Goal: Book appointment/travel/reservation

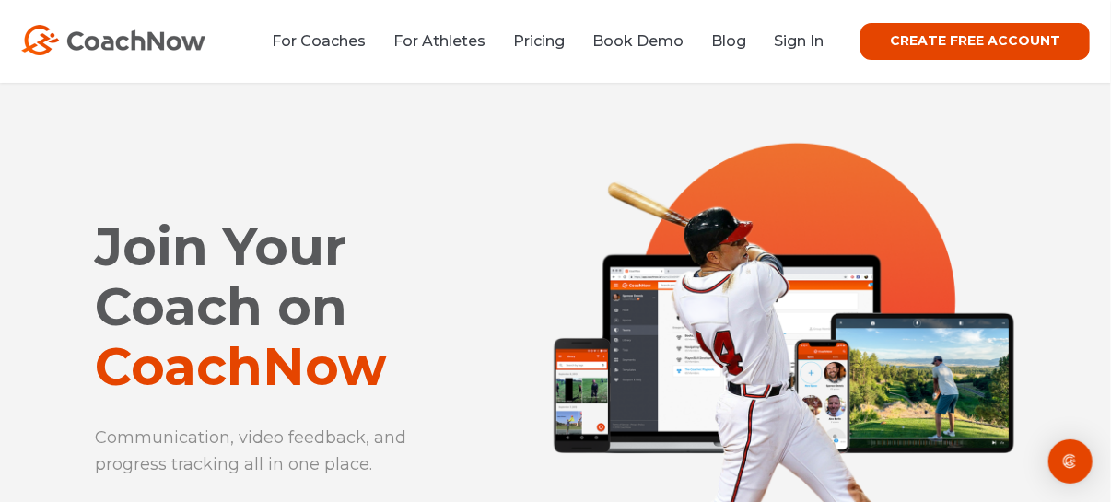
click at [961, 41] on link "CREATE FREE ACCOUNT" at bounding box center [975, 41] width 229 height 37
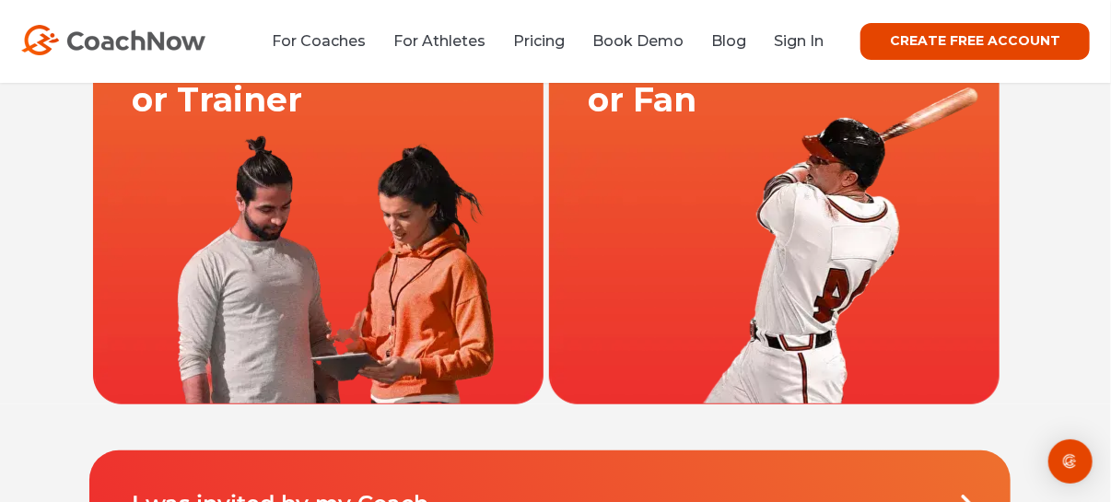
scroll to position [276, 0]
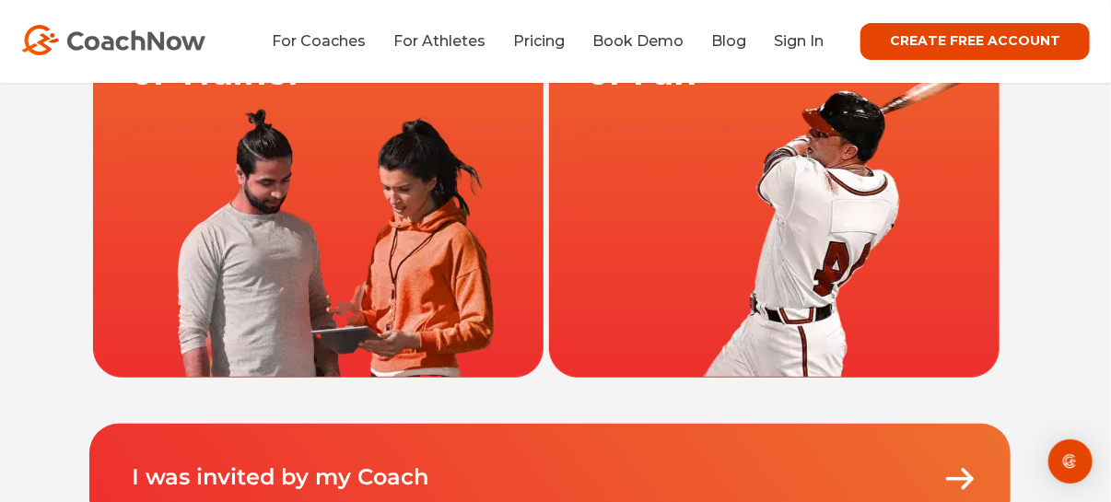
click at [677, 230] on link at bounding box center [774, 151] width 456 height 451
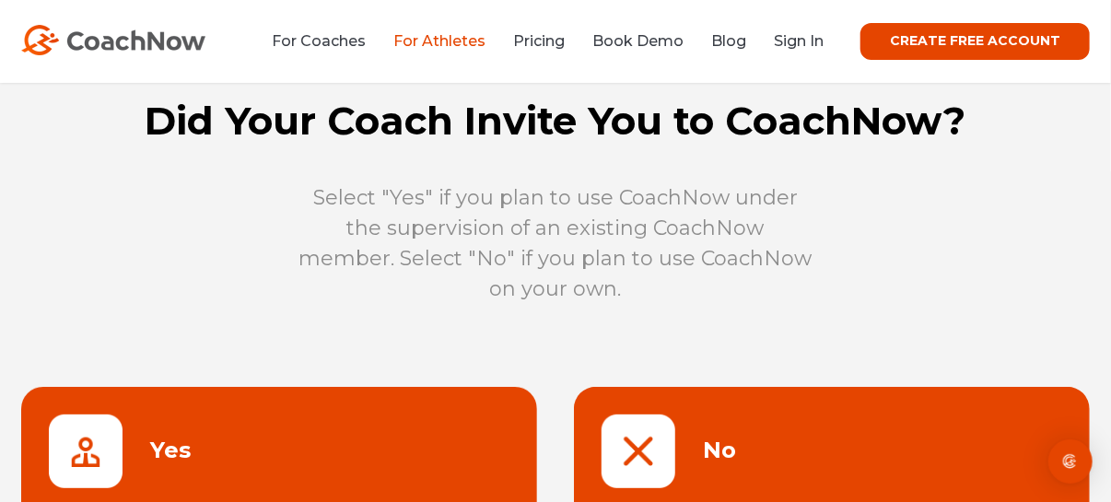
scroll to position [91, 0]
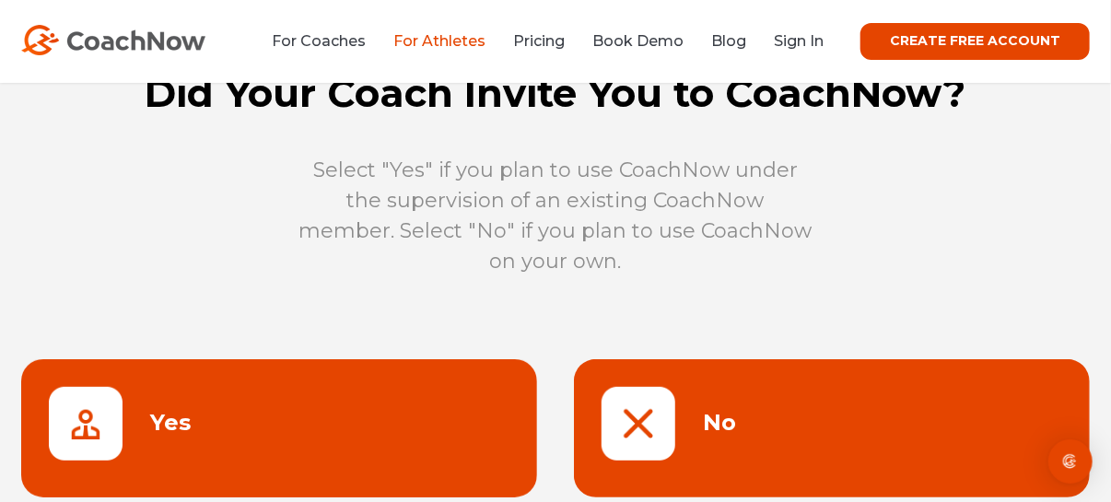
click at [168, 415] on link at bounding box center [279, 428] width 516 height 138
click at [661, 419] on link at bounding box center [832, 428] width 516 height 138
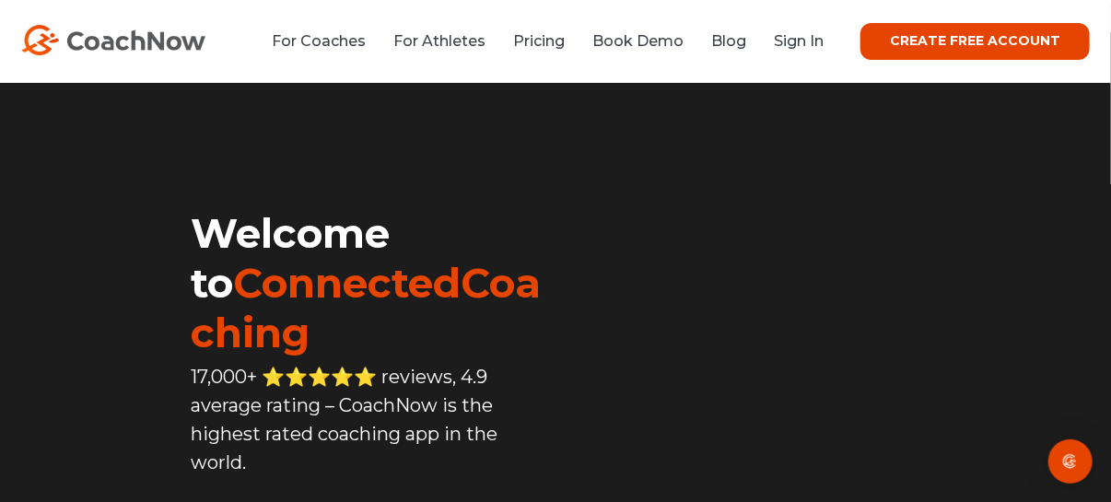
scroll to position [91, 0]
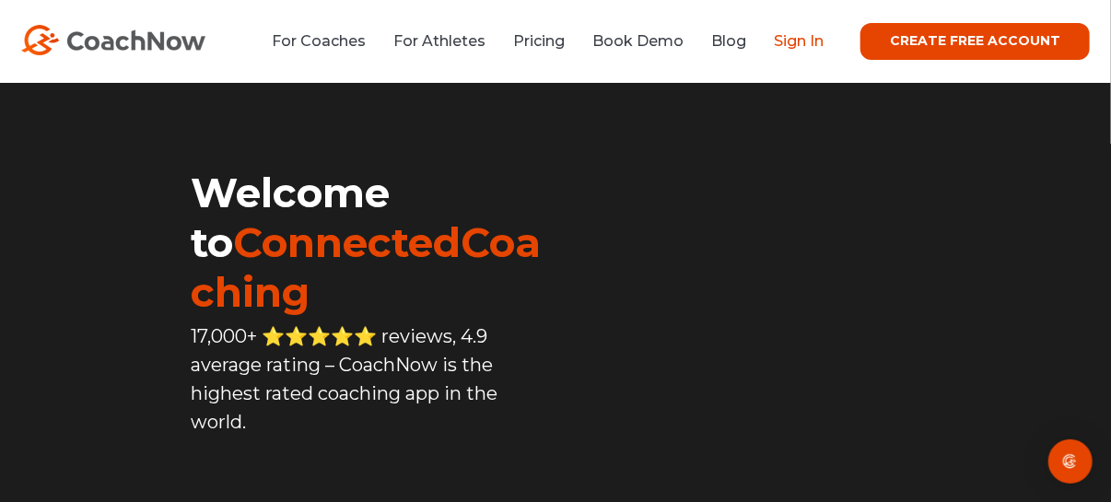
click at [806, 39] on link "Sign In" at bounding box center [799, 41] width 50 height 18
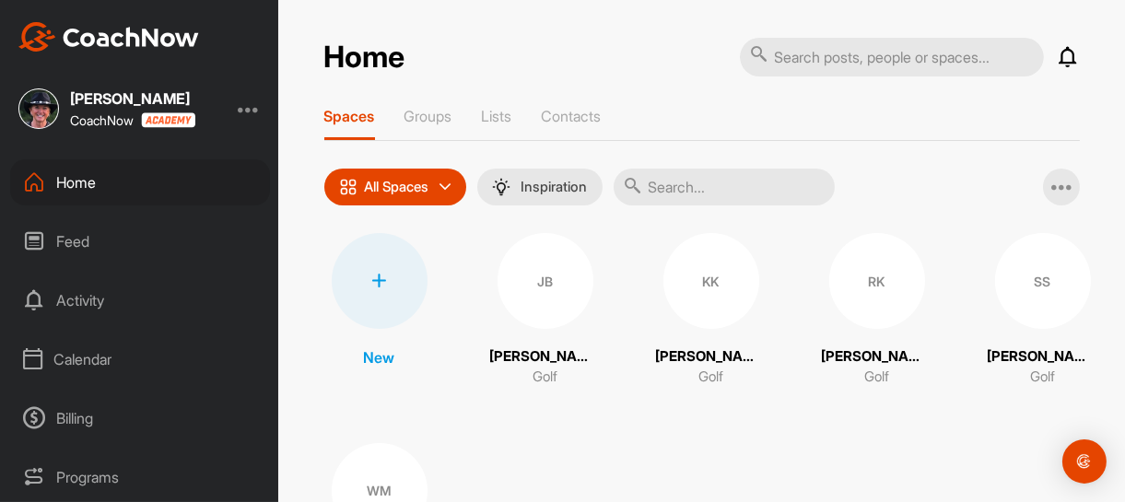
click at [372, 279] on icon at bounding box center [379, 281] width 15 height 15
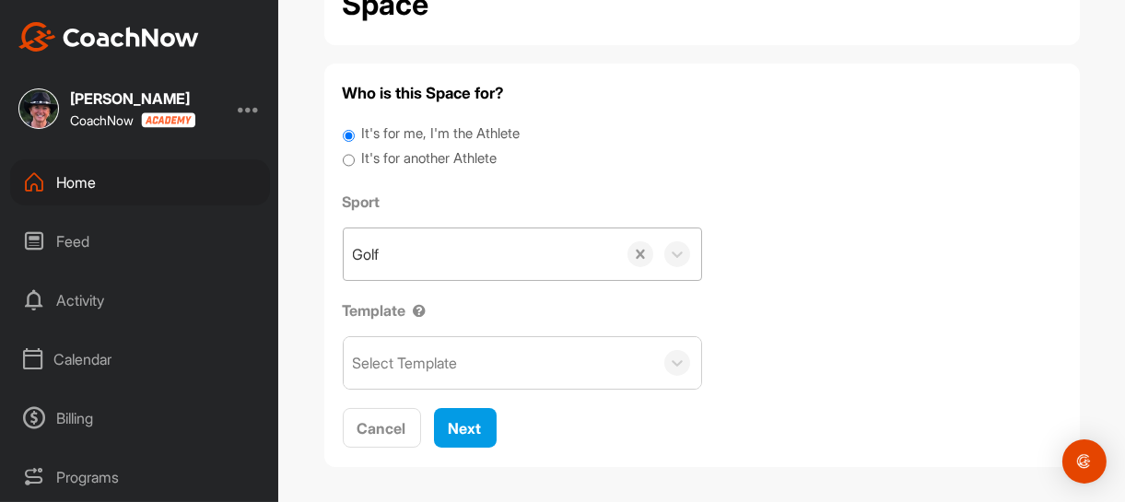
scroll to position [122, 0]
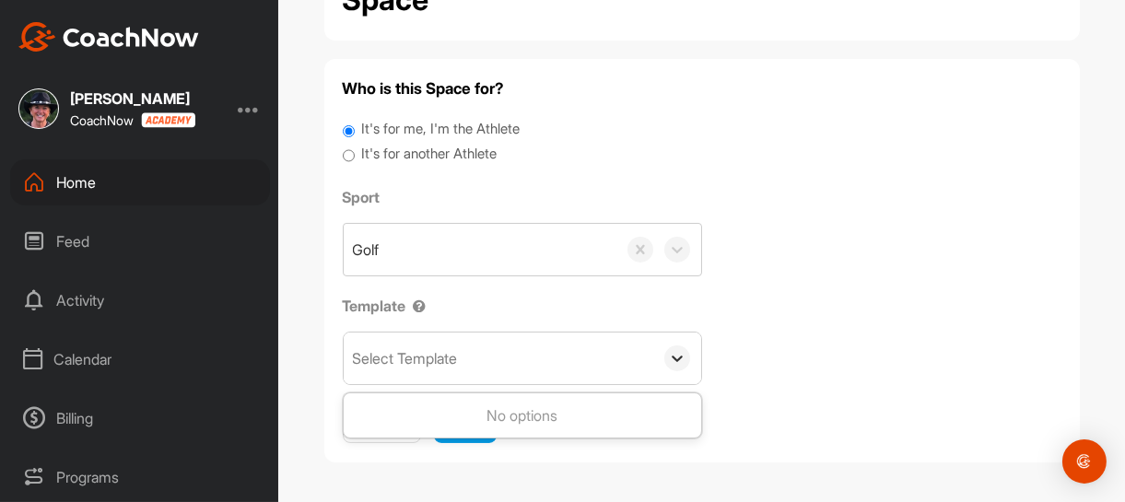
click at [669, 356] on icon at bounding box center [677, 358] width 18 height 18
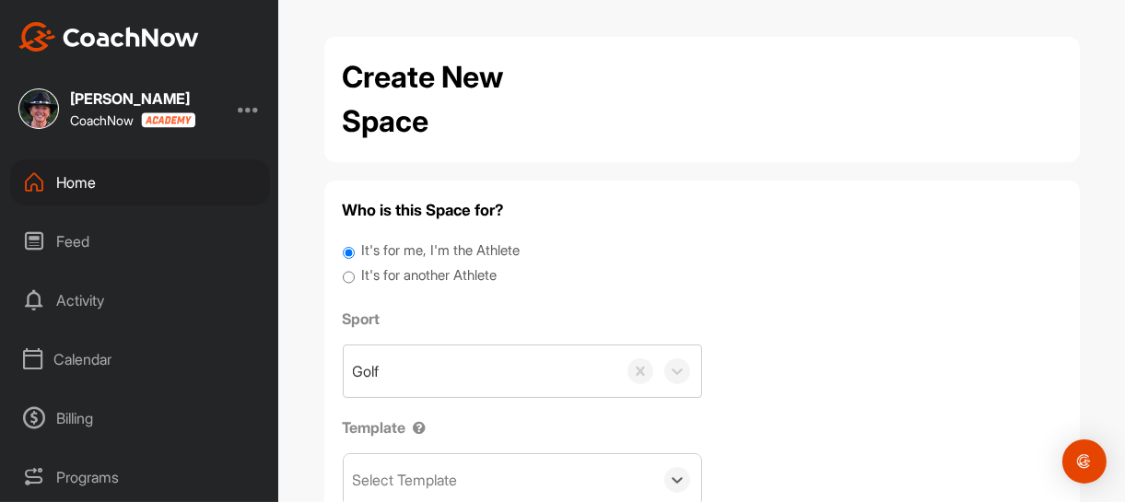
scroll to position [0, 0]
click at [85, 187] on div "Home" at bounding box center [140, 182] width 260 height 46
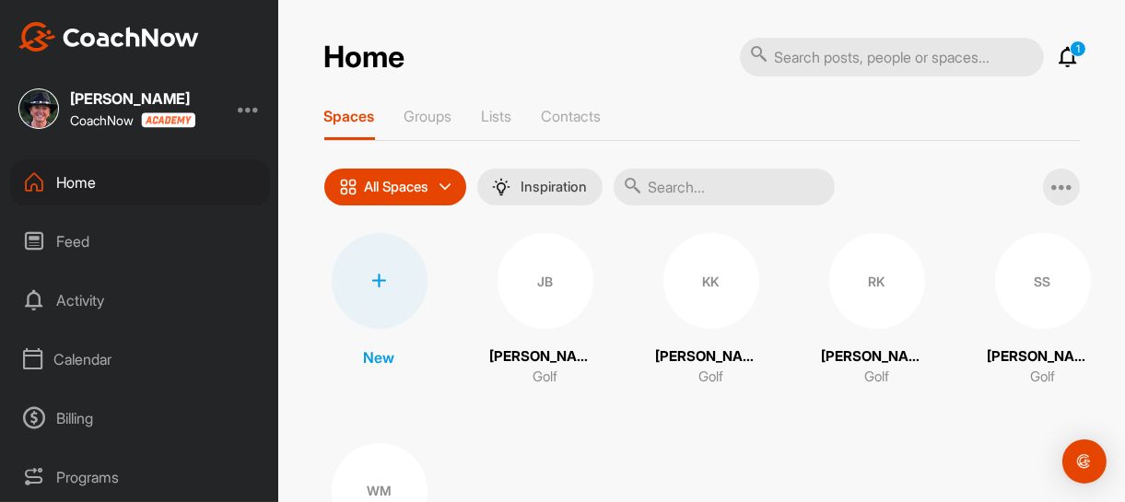
scroll to position [91, 0]
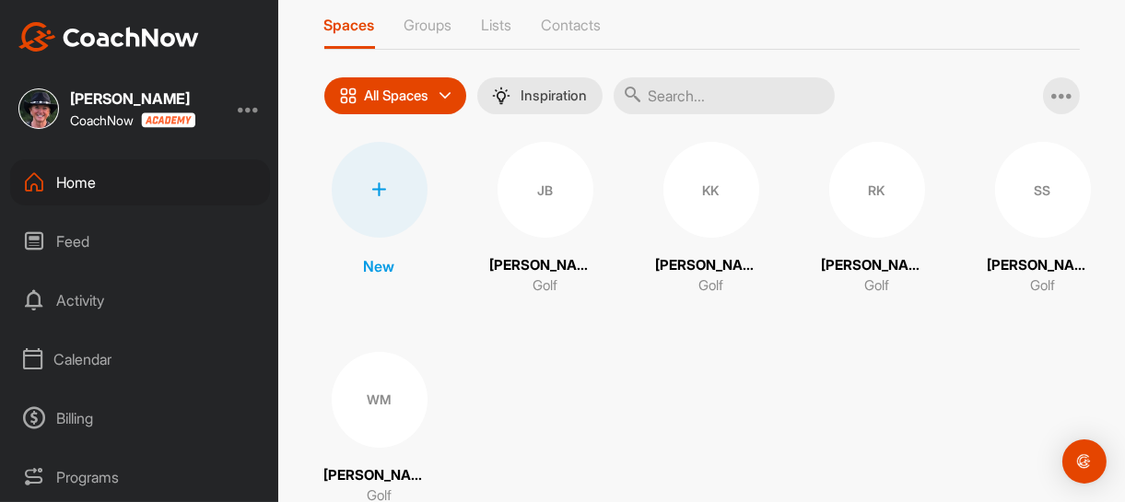
click at [372, 190] on icon at bounding box center [379, 189] width 15 height 15
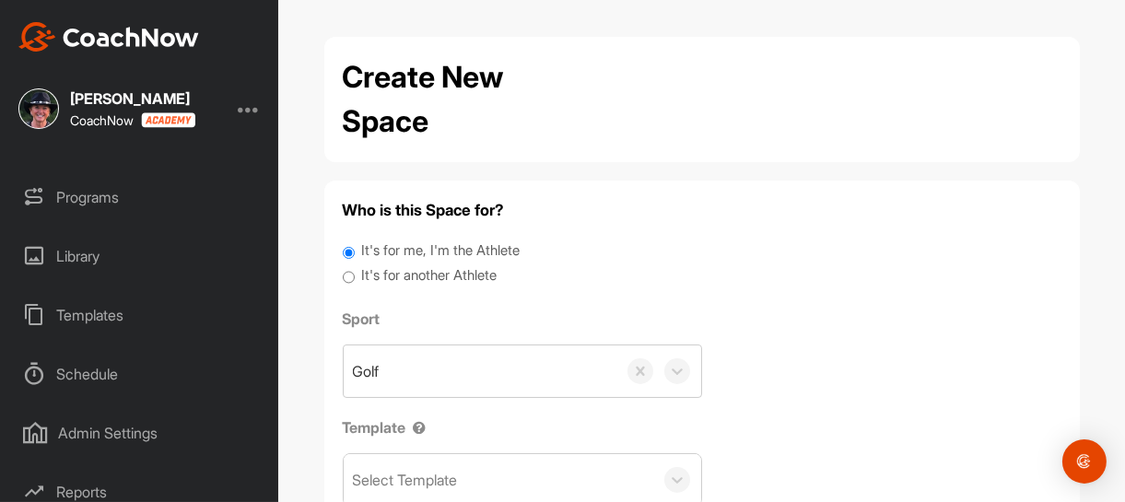
scroll to position [259, 0]
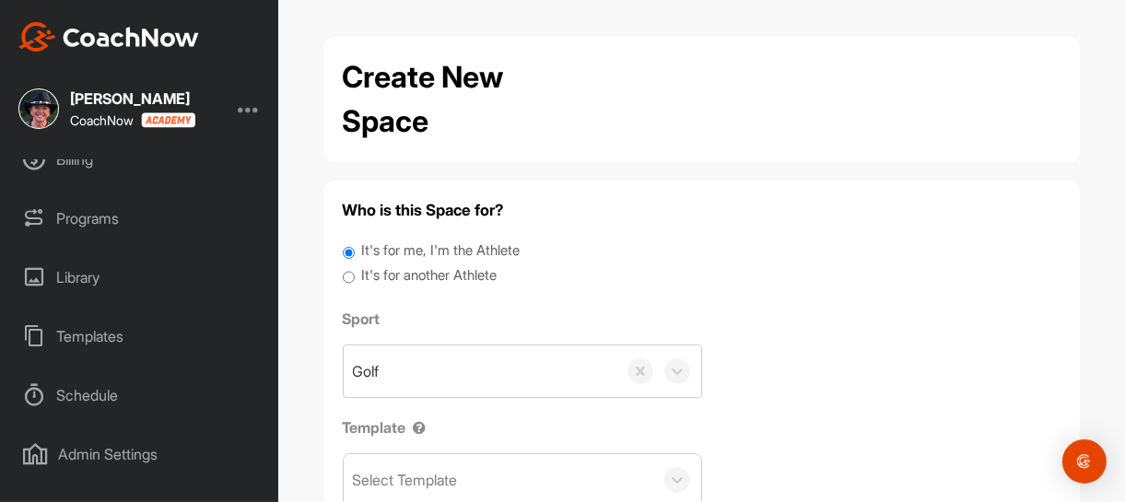
click at [70, 369] on div "Home Feed Activity Calendar Billing Programs Library Templates Schedule Admin S…" at bounding box center [139, 330] width 278 height 343
click at [69, 452] on div "Admin Settings" at bounding box center [140, 454] width 260 height 46
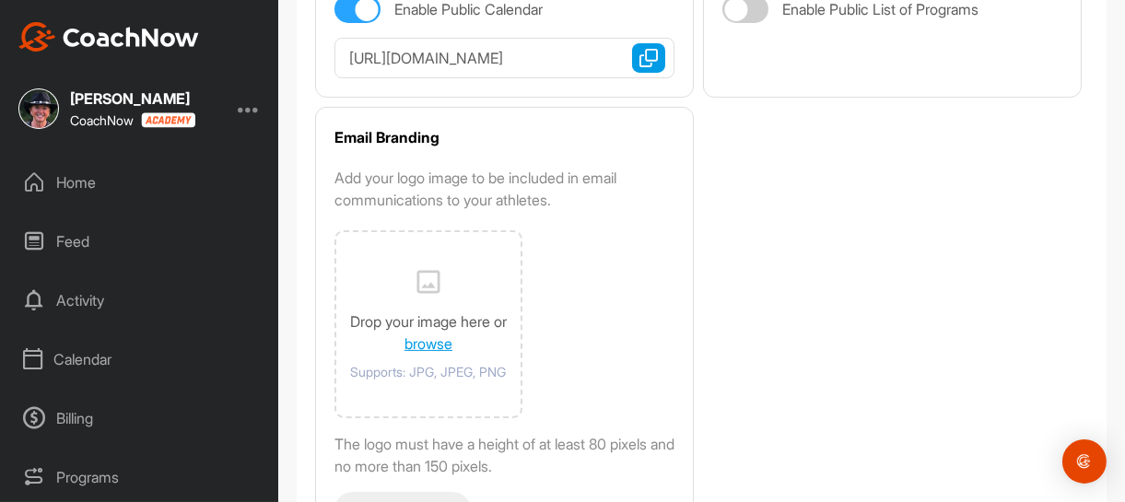
scroll to position [641, 0]
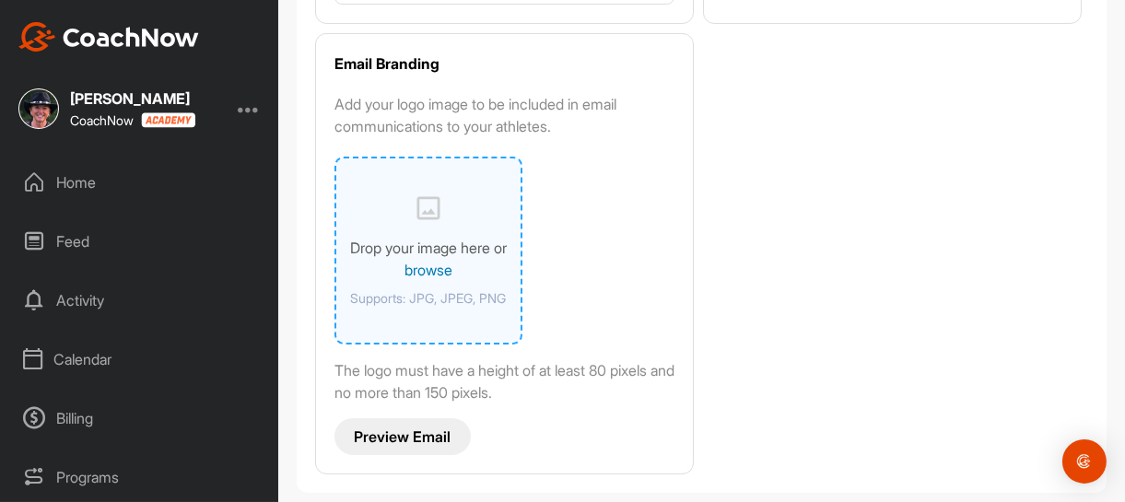
click at [432, 269] on link "browse" at bounding box center [428, 270] width 48 height 18
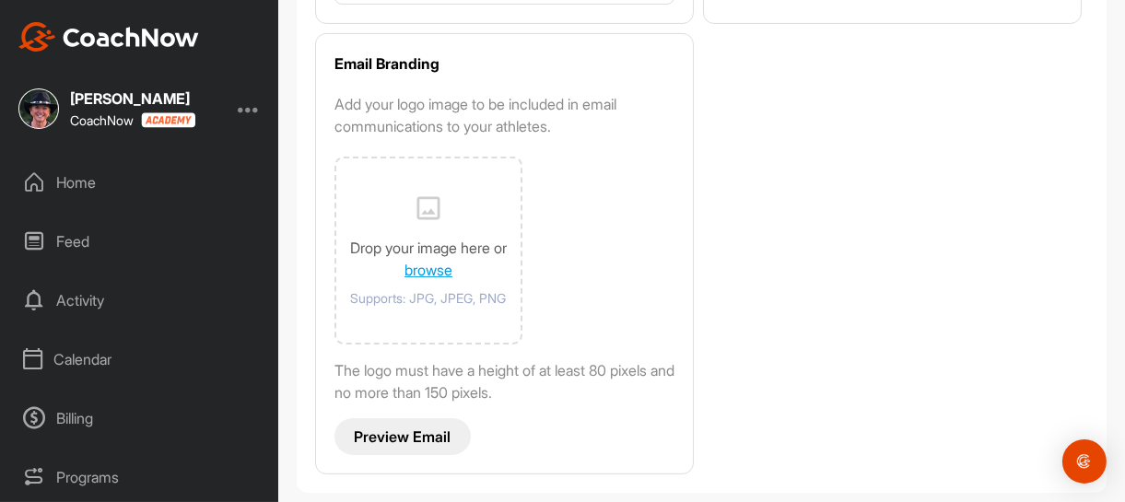
scroll to position [0, 0]
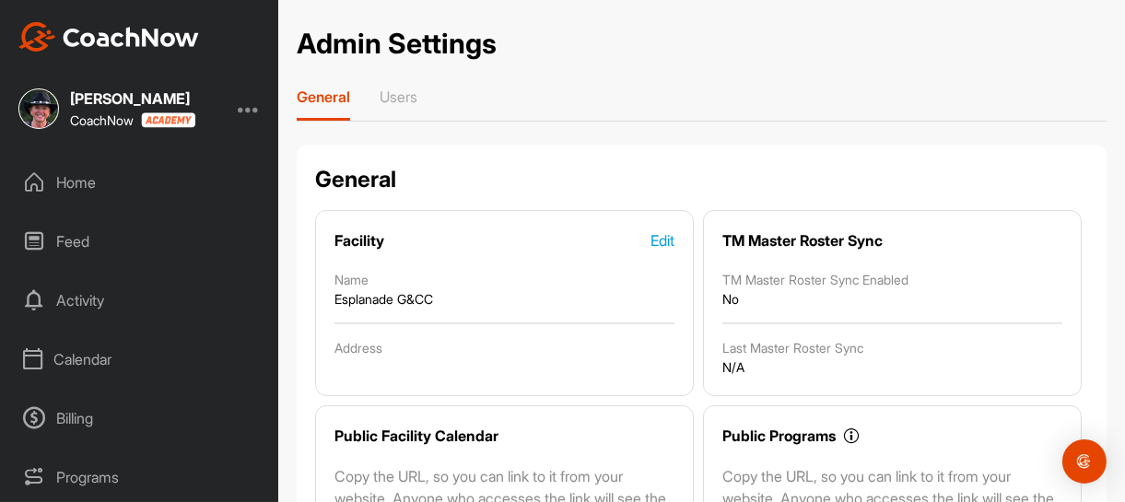
click at [86, 181] on div "Home" at bounding box center [140, 182] width 260 height 46
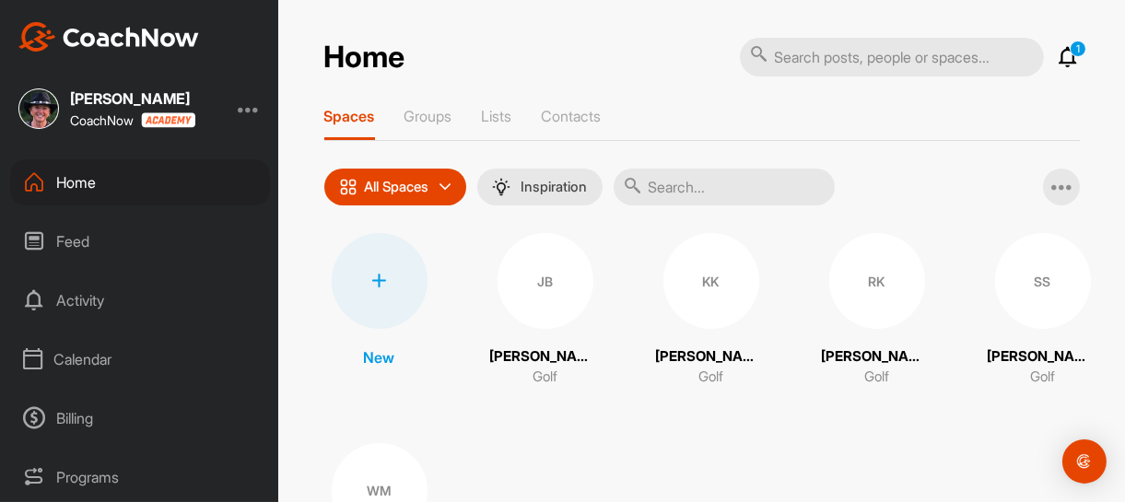
click at [1018, 284] on div "SS" at bounding box center [1043, 281] width 96 height 96
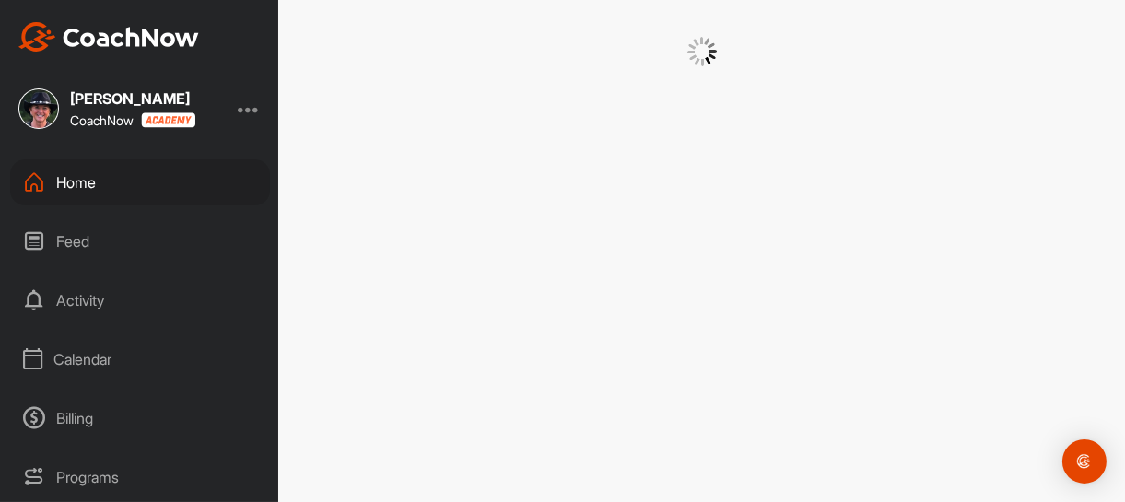
click at [1018, 284] on div at bounding box center [701, 251] width 847 height 502
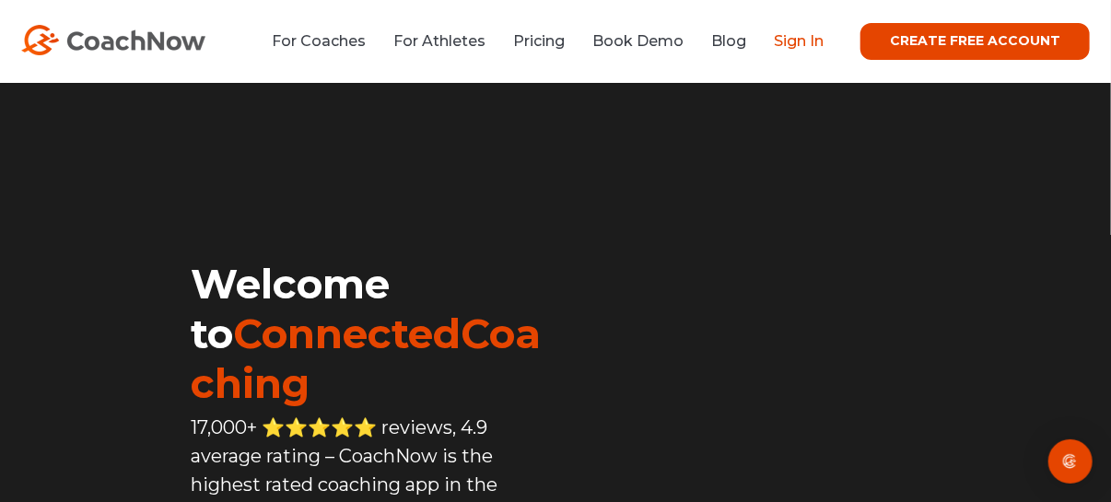
click at [795, 41] on link "Sign In" at bounding box center [799, 41] width 50 height 18
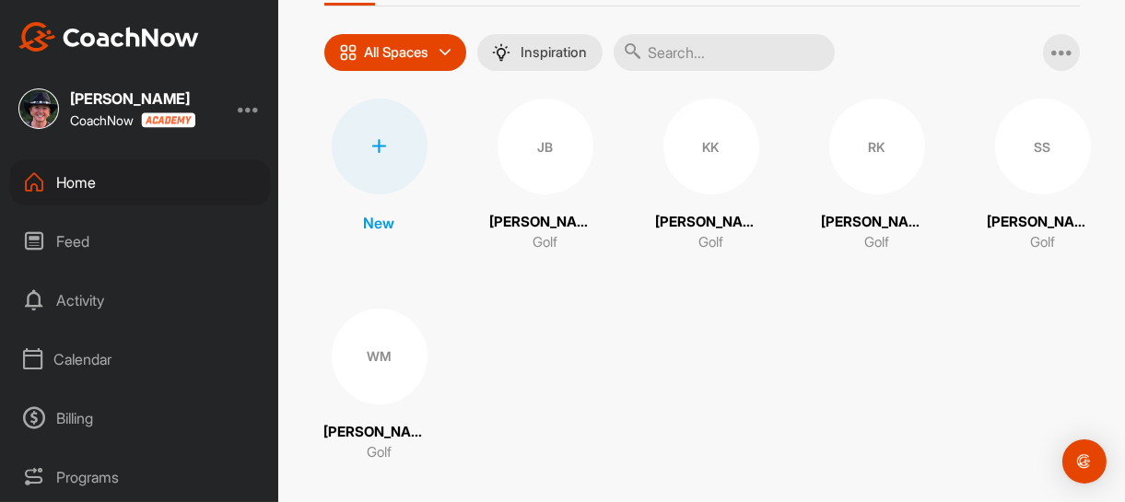
scroll to position [154, 0]
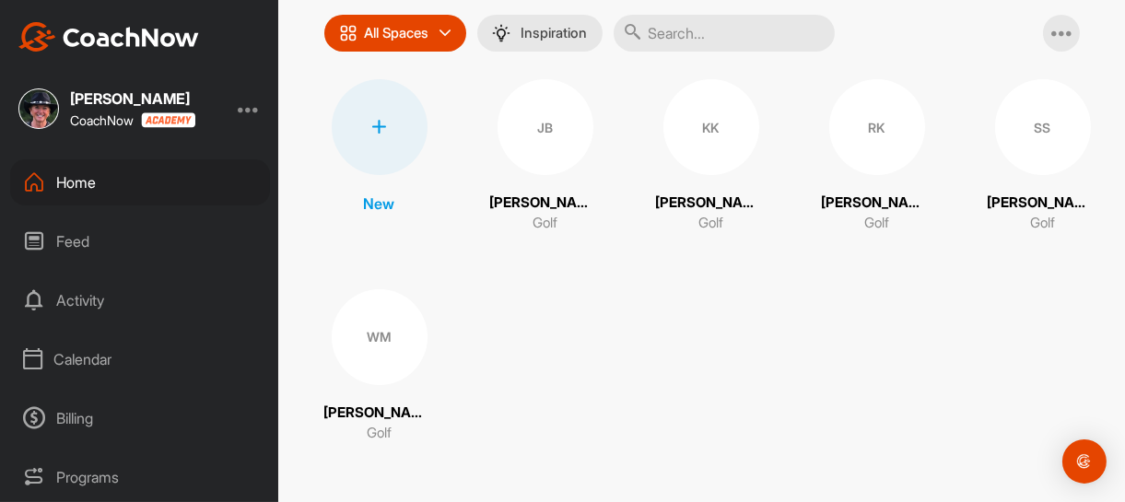
click at [76, 358] on div "Calendar" at bounding box center [140, 359] width 260 height 46
click at [102, 415] on div "My Calendar" at bounding box center [161, 414] width 218 height 39
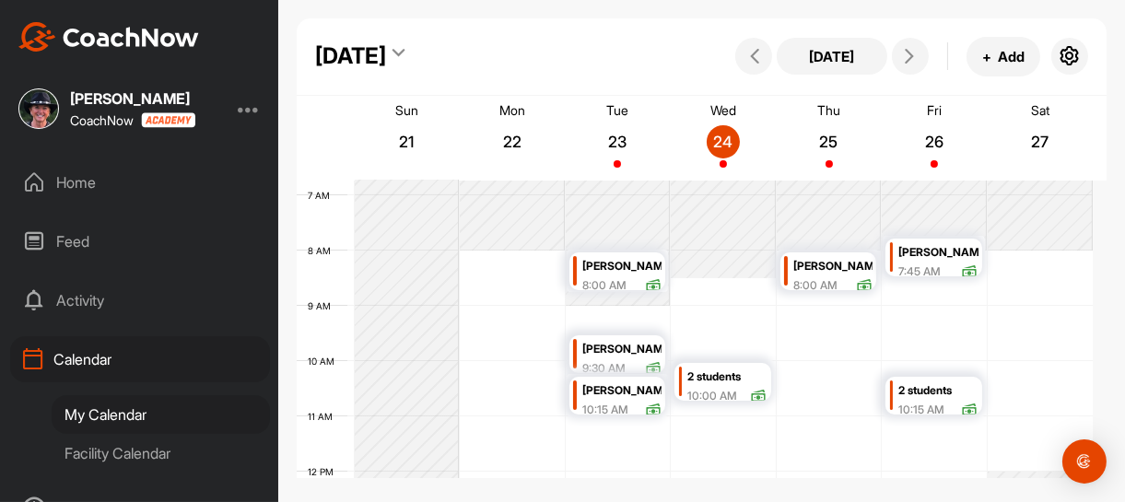
scroll to position [411, 0]
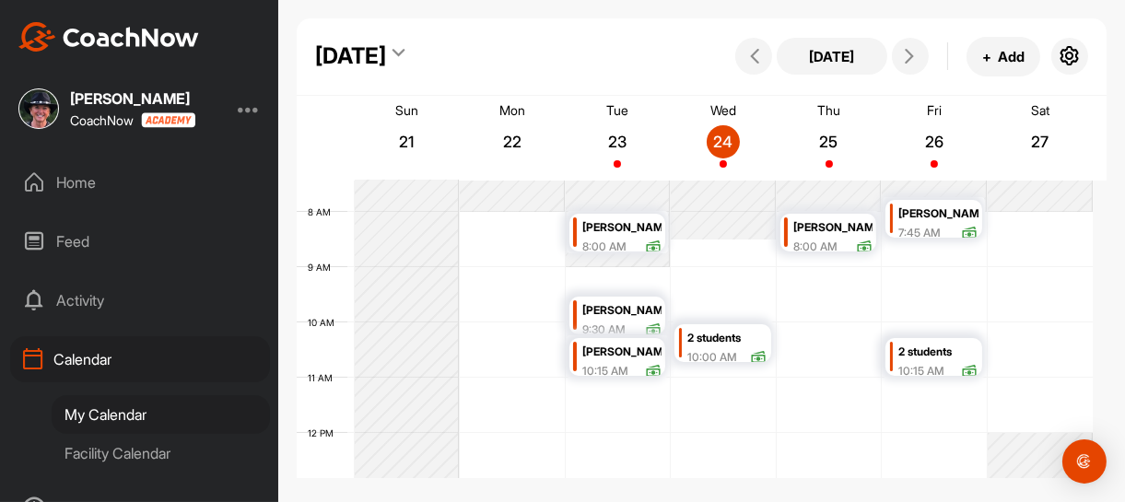
click at [836, 241] on div "8:00 AM" at bounding box center [815, 247] width 44 height 17
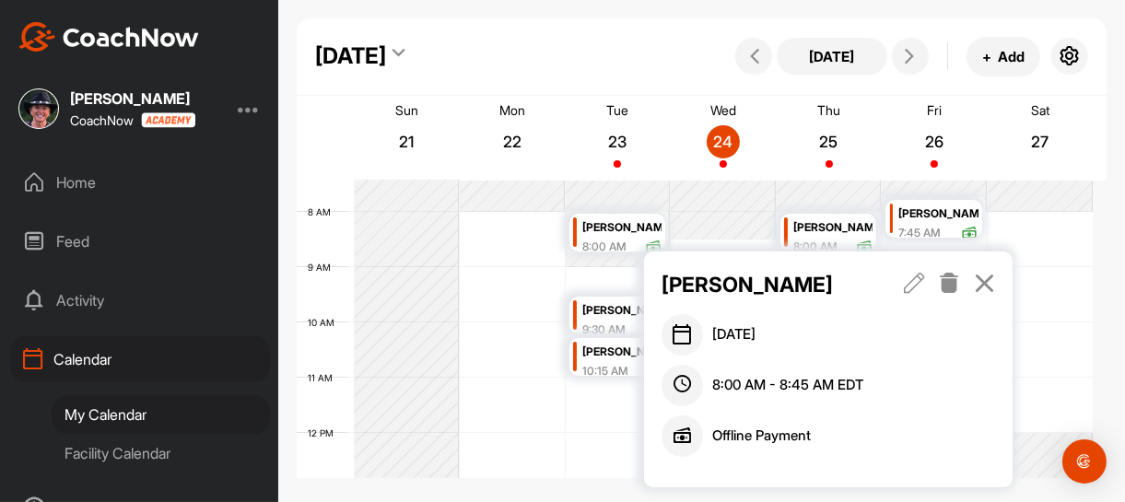
click at [910, 286] on icon at bounding box center [914, 283] width 21 height 20
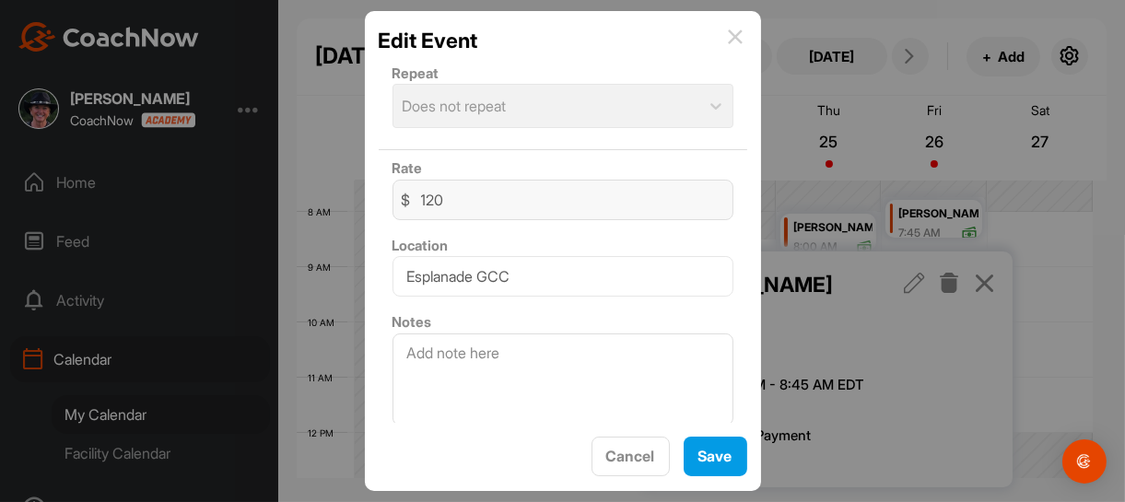
scroll to position [462, 0]
click at [545, 349] on textarea at bounding box center [563, 378] width 341 height 92
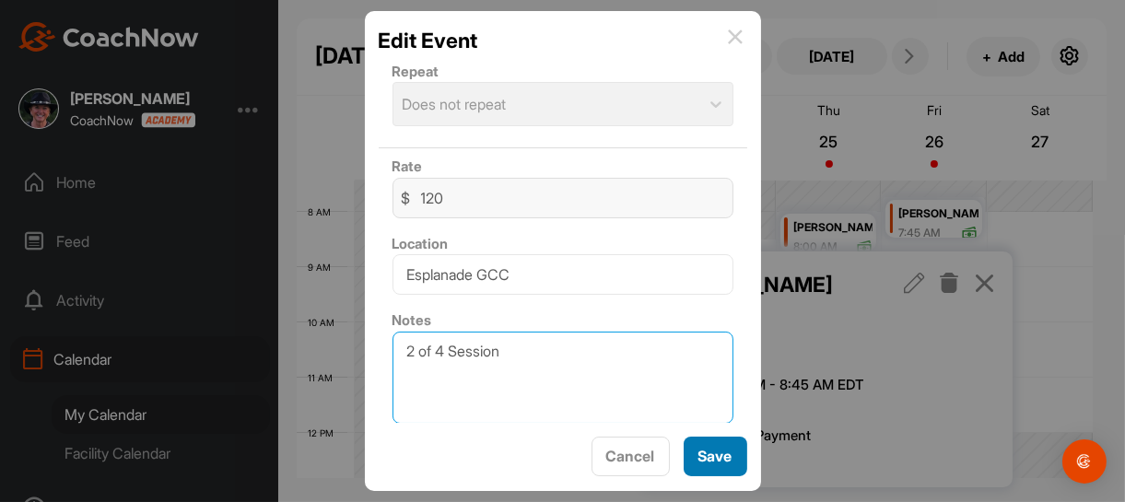
type textarea "2 of 4 Session"
click at [709, 451] on span "Save" at bounding box center [715, 456] width 34 height 18
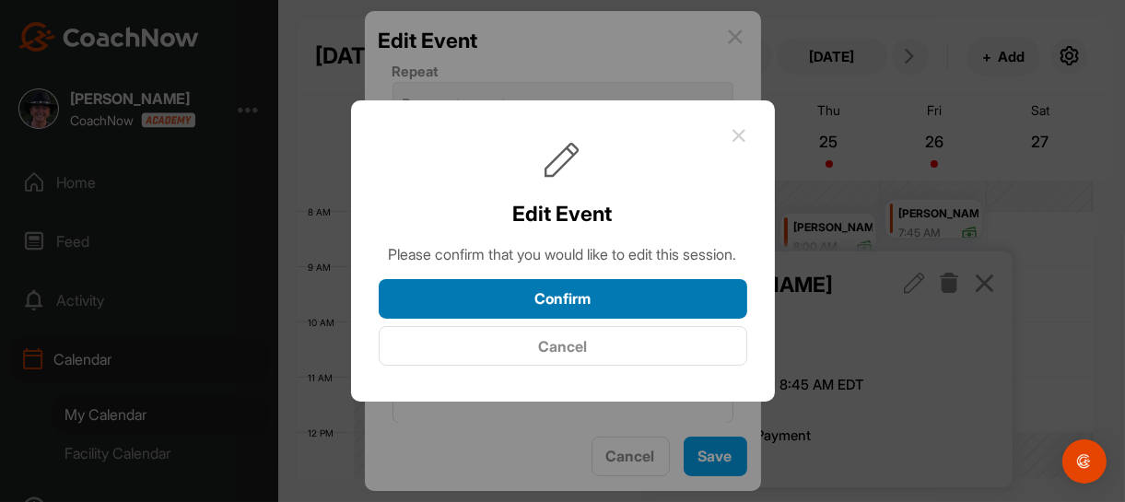
click at [642, 313] on button "Confirm" at bounding box center [563, 299] width 369 height 40
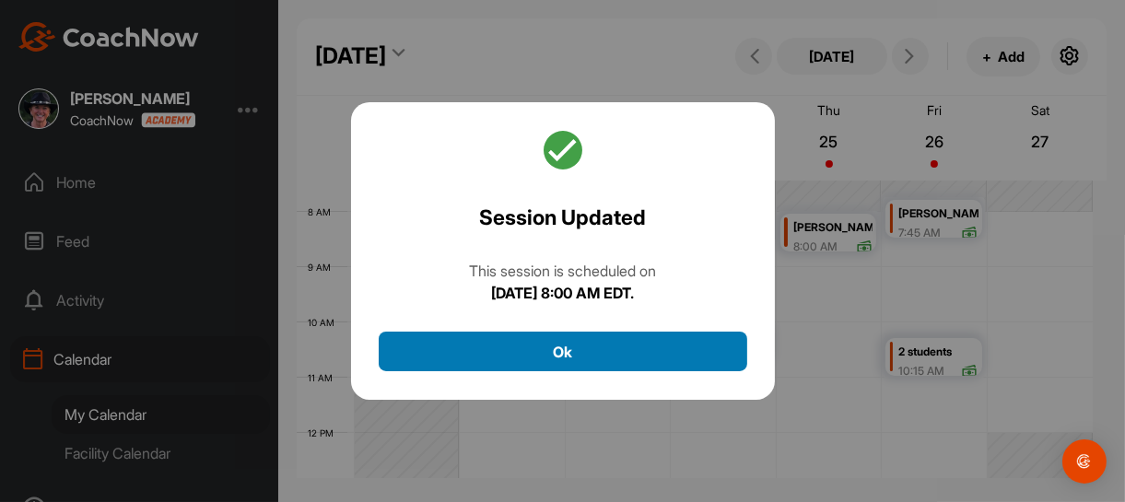
click at [605, 355] on button "Ok" at bounding box center [563, 352] width 369 height 40
